Goal: Communication & Community: Answer question/provide support

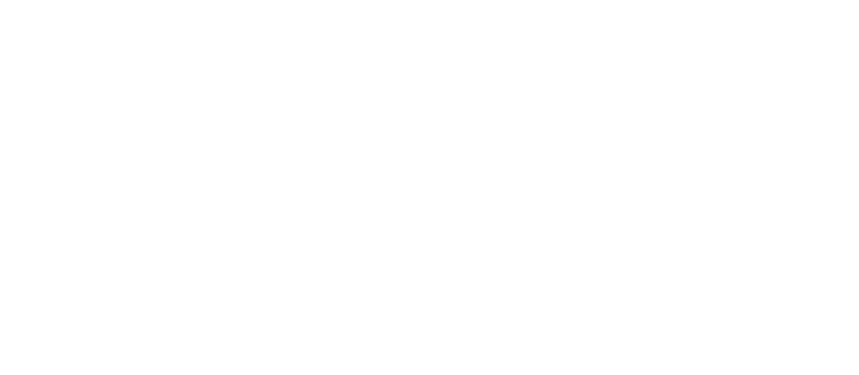
click at [741, 133] on body at bounding box center [429, 187] width 859 height 375
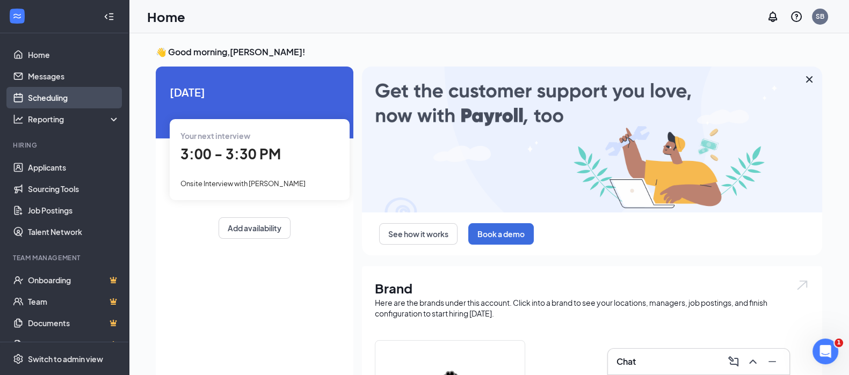
click at [59, 100] on link "Scheduling" at bounding box center [74, 97] width 92 height 21
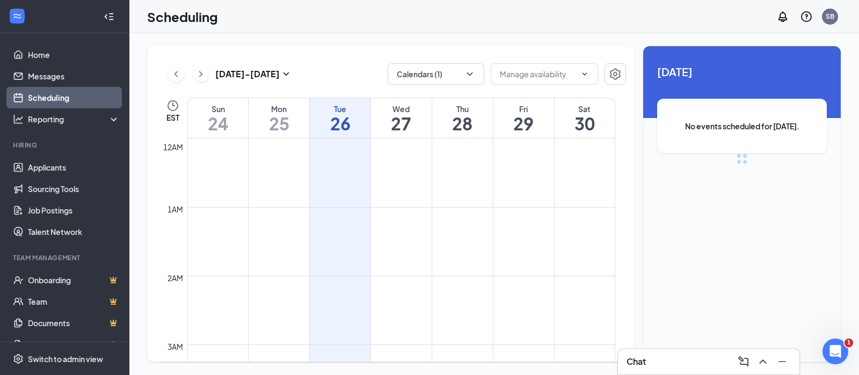
scroll to position [528, 0]
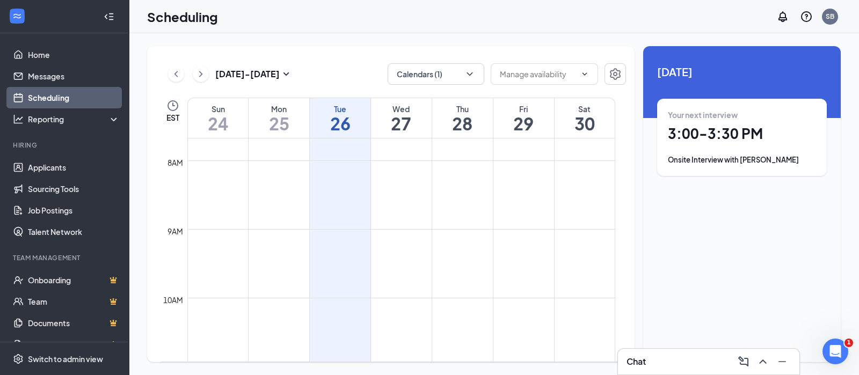
click at [750, 162] on div "Onsite Interview with [PERSON_NAME]" at bounding box center [742, 160] width 148 height 11
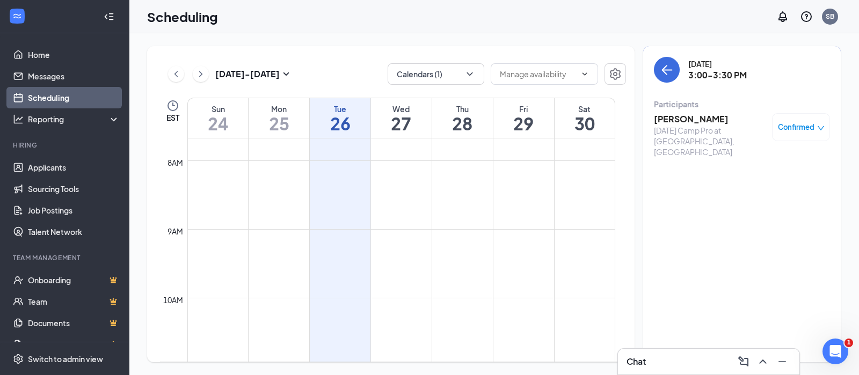
click at [692, 119] on h3 "[PERSON_NAME]" at bounding box center [710, 119] width 113 height 12
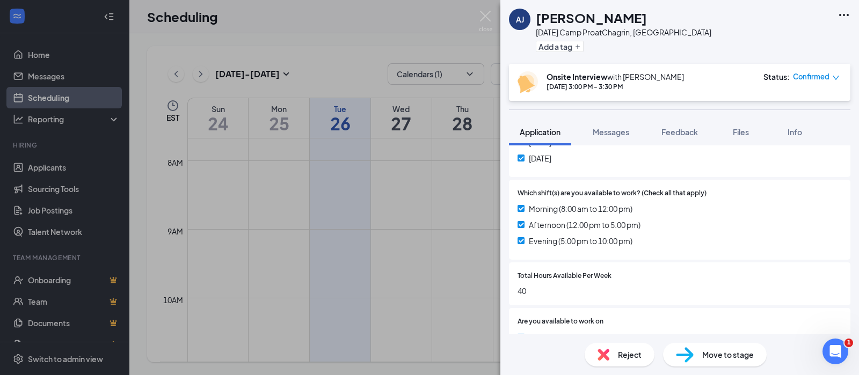
scroll to position [519, 0]
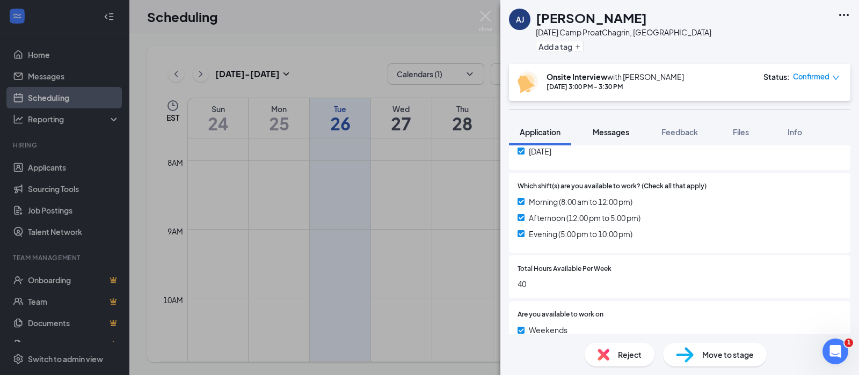
click at [606, 133] on span "Messages" at bounding box center [611, 132] width 37 height 10
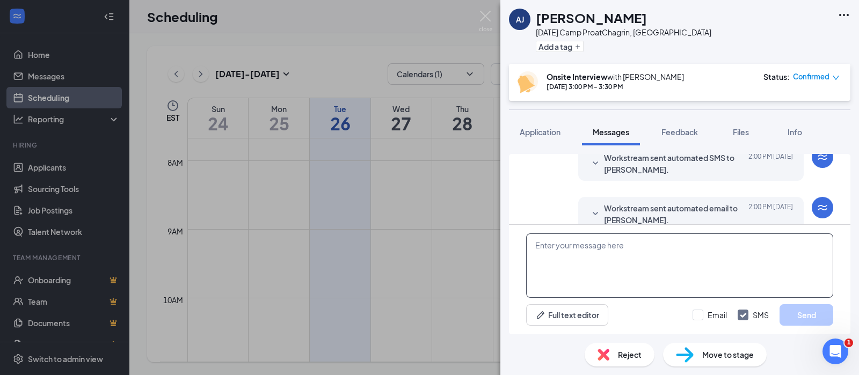
scroll to position [467, 0]
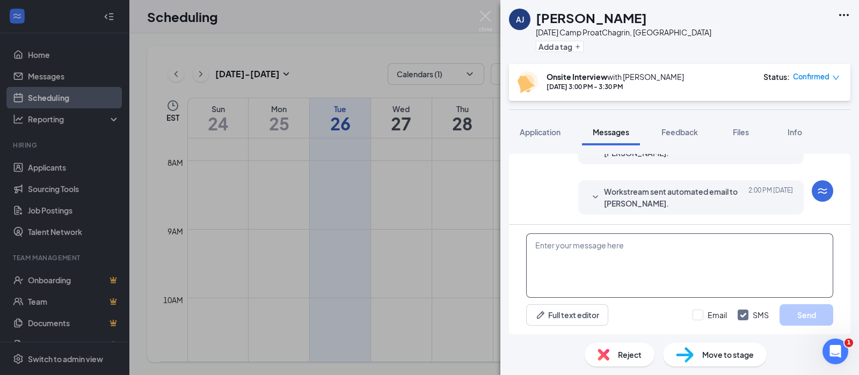
click at [558, 265] on textarea at bounding box center [679, 266] width 307 height 64
type textarea "a"
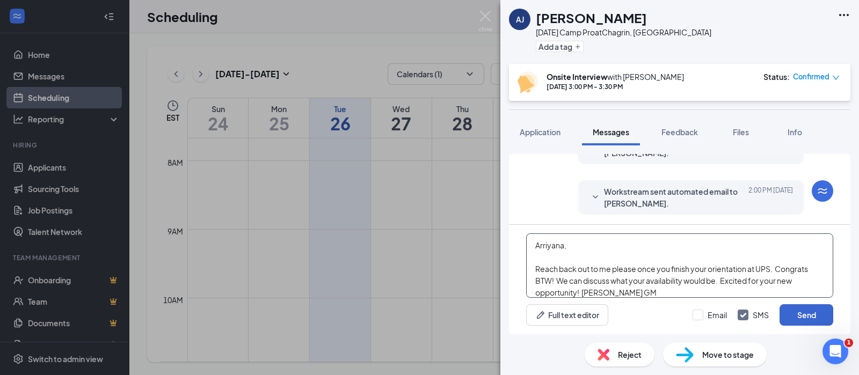
type textarea "Arriyana, Reach back out to me please once you finish your orientation at UPS. …"
click at [819, 319] on button "Send" at bounding box center [807, 314] width 54 height 21
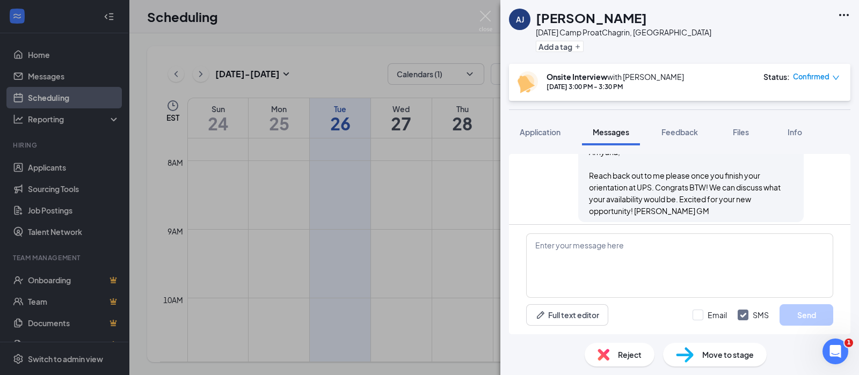
scroll to position [594, 0]
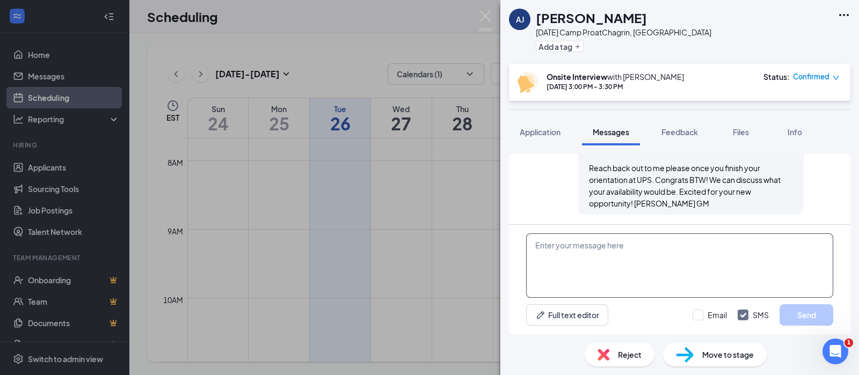
click at [607, 252] on textarea at bounding box center [679, 266] width 307 height 64
type textarea "After 1pm"
click at [809, 317] on button "Send" at bounding box center [807, 314] width 54 height 21
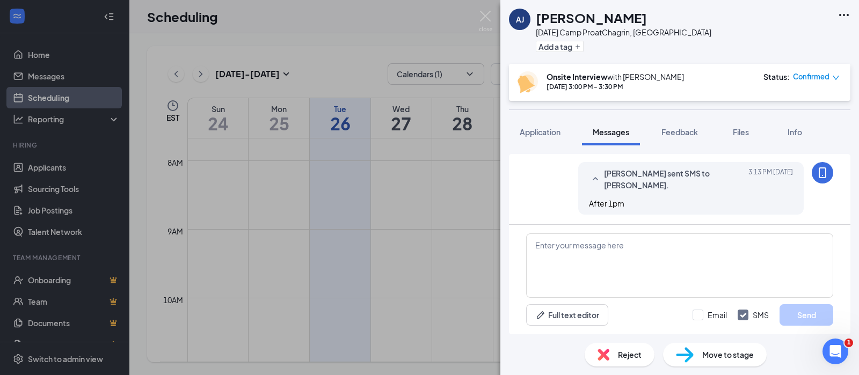
click at [824, 82] on span "Confirmed" at bounding box center [811, 76] width 37 height 11
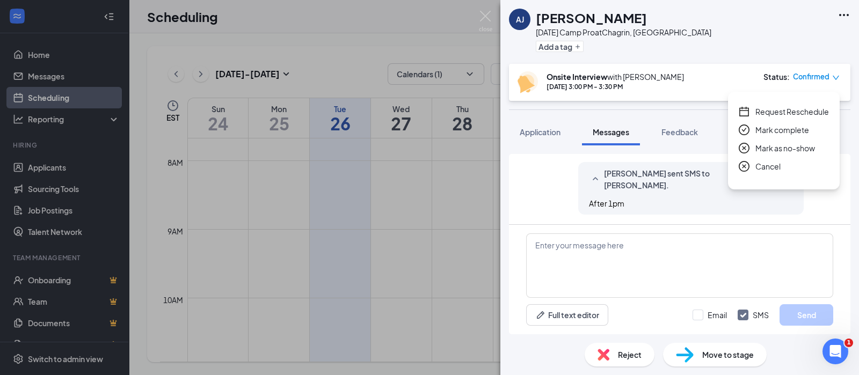
click at [776, 128] on span "Mark complete" at bounding box center [783, 130] width 54 height 12
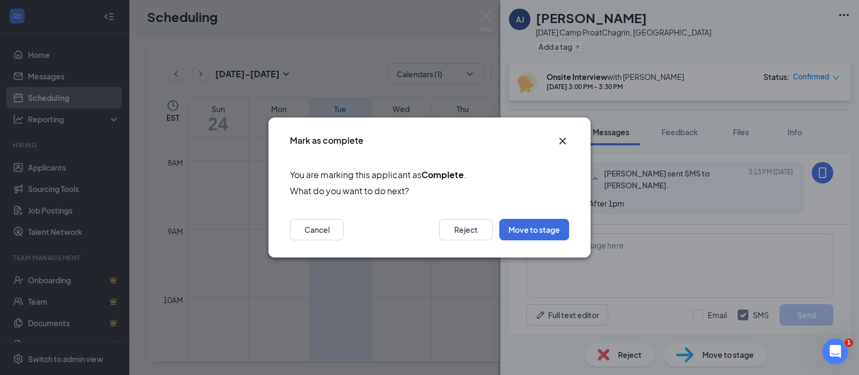
click at [567, 141] on icon "Cross" at bounding box center [562, 141] width 13 height 13
